Goal: Find specific page/section: Find specific page/section

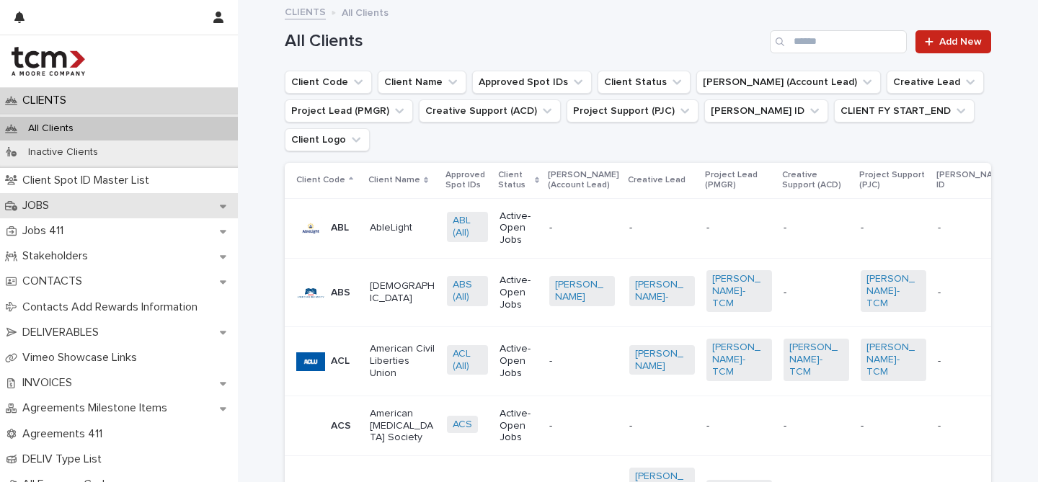
click at [55, 211] on div "JOBS" at bounding box center [119, 205] width 238 height 25
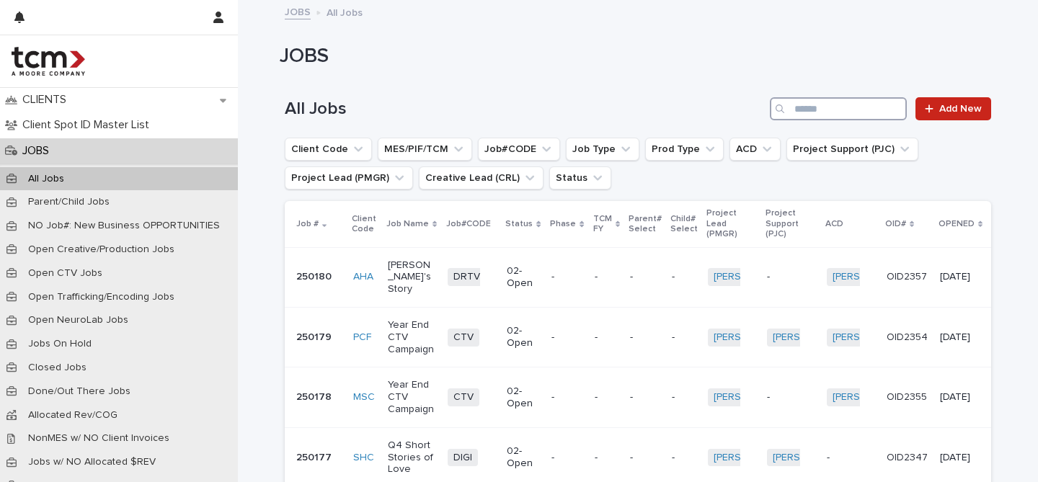
click at [840, 109] on input "Search" at bounding box center [838, 108] width 137 height 23
type input "***"
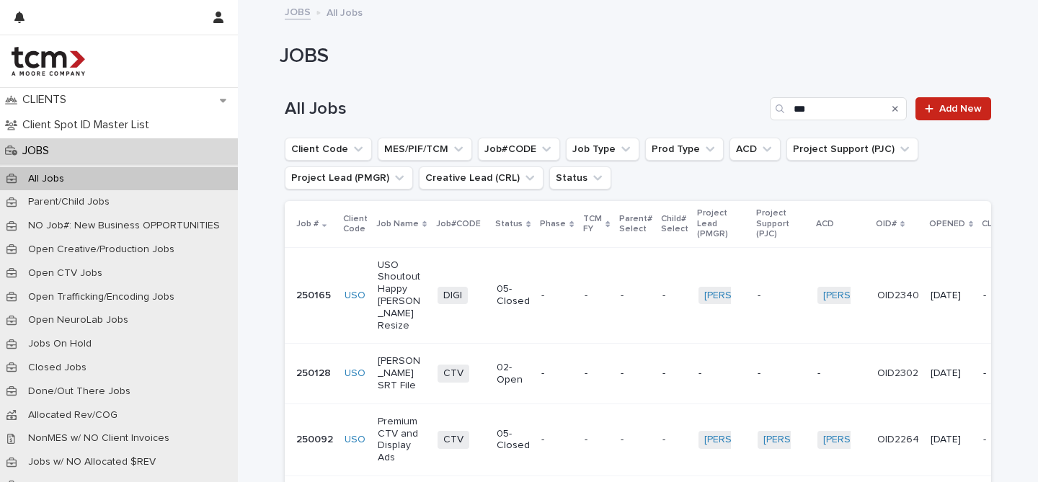
click at [558, 290] on p "-" at bounding box center [556, 296] width 31 height 12
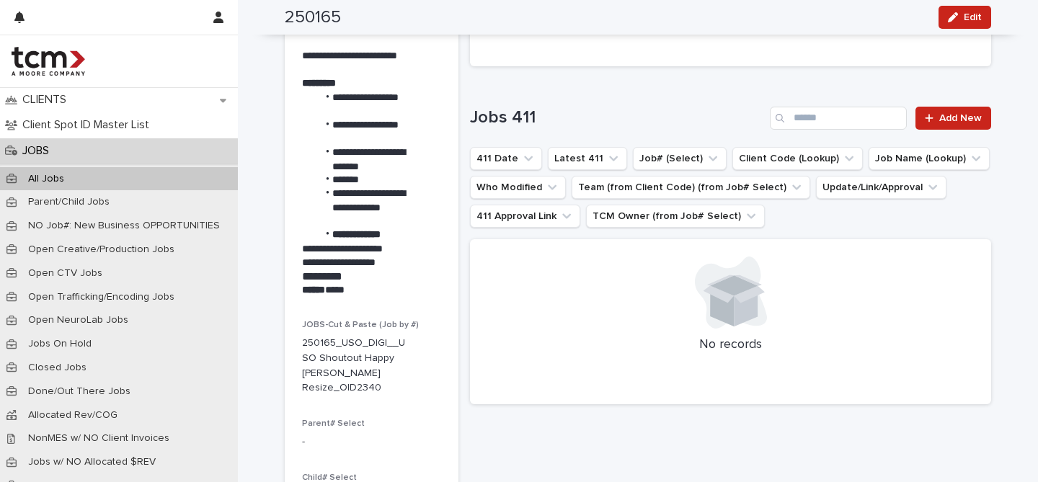
scroll to position [230, 0]
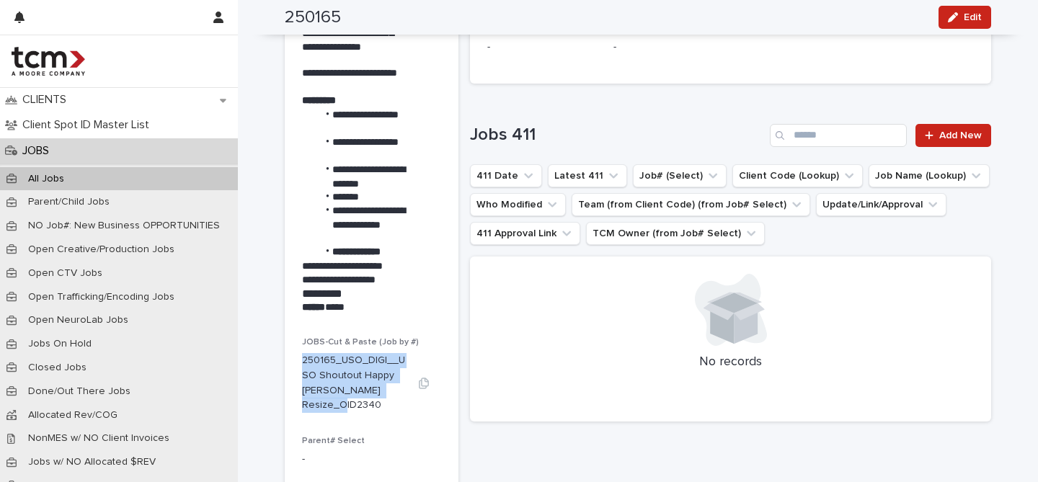
drag, startPoint x: 297, startPoint y: 356, endPoint x: 376, endPoint y: 397, distance: 88.7
click at [376, 397] on p "250165_USO_DIGI__USO Shoutout Happy [PERSON_NAME] Resize_OID2340" at bounding box center [354, 383] width 105 height 60
copy p "250165_USO_DIGI__USO Shoutout Happy [PERSON_NAME] Resize_OID2340"
